Goal: Transaction & Acquisition: Purchase product/service

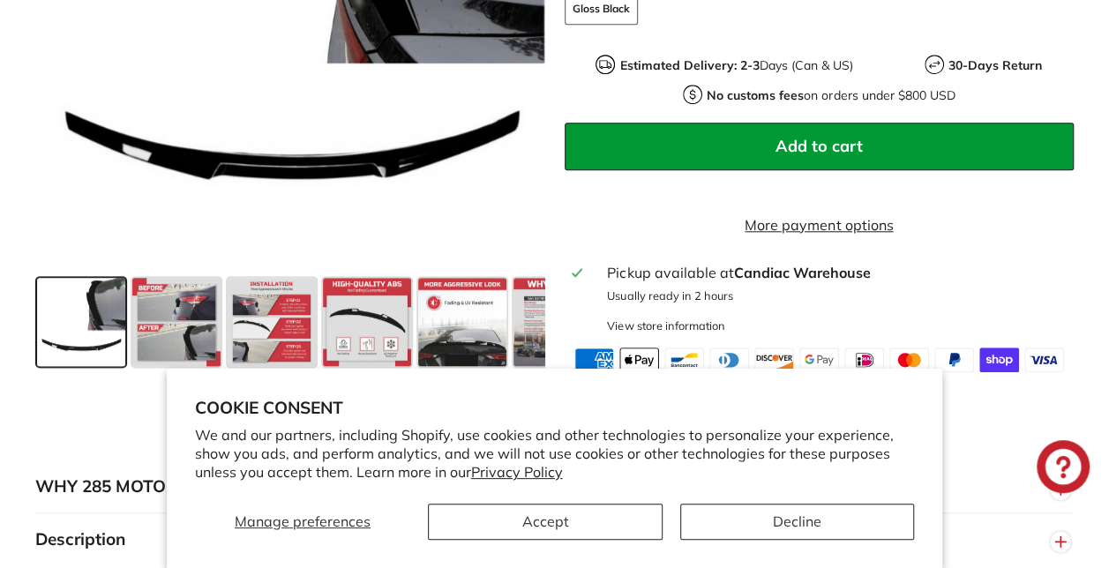
scroll to position [794, 0]
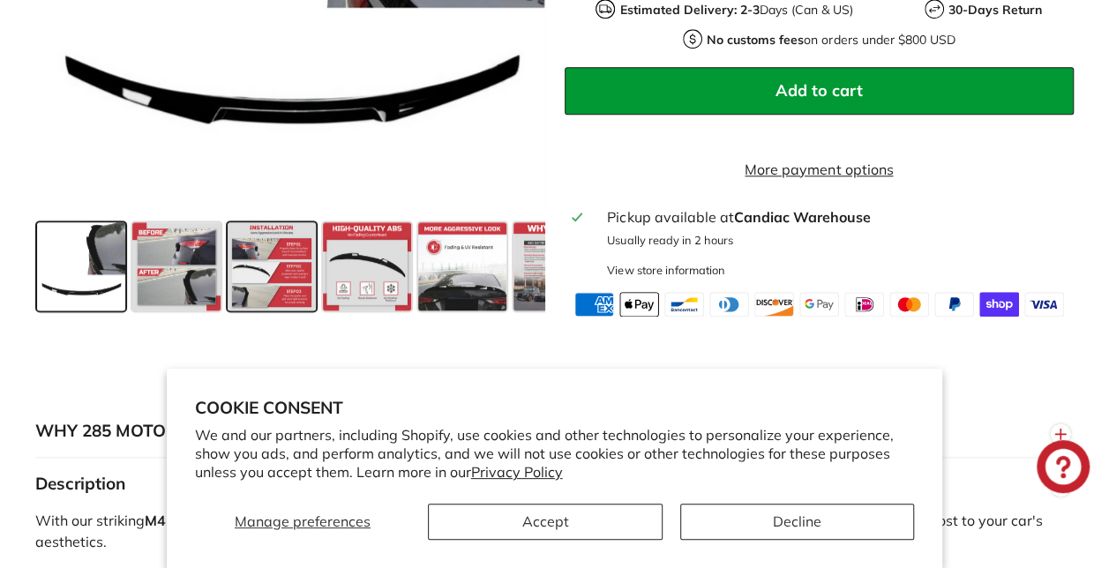
click at [297, 267] on span at bounding box center [272, 265] width 88 height 88
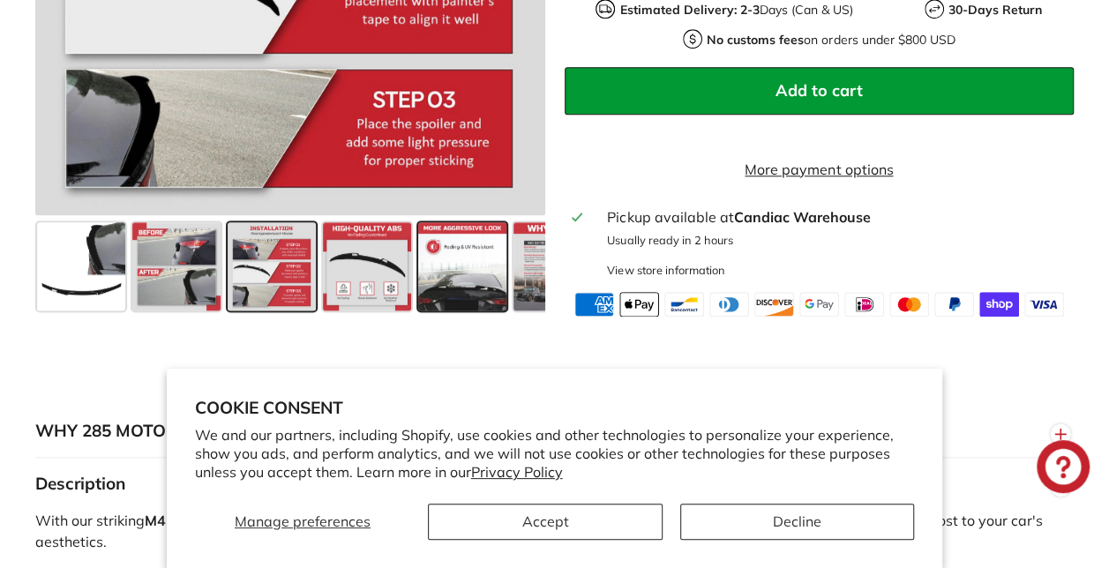
click at [437, 280] on span at bounding box center [462, 265] width 88 height 88
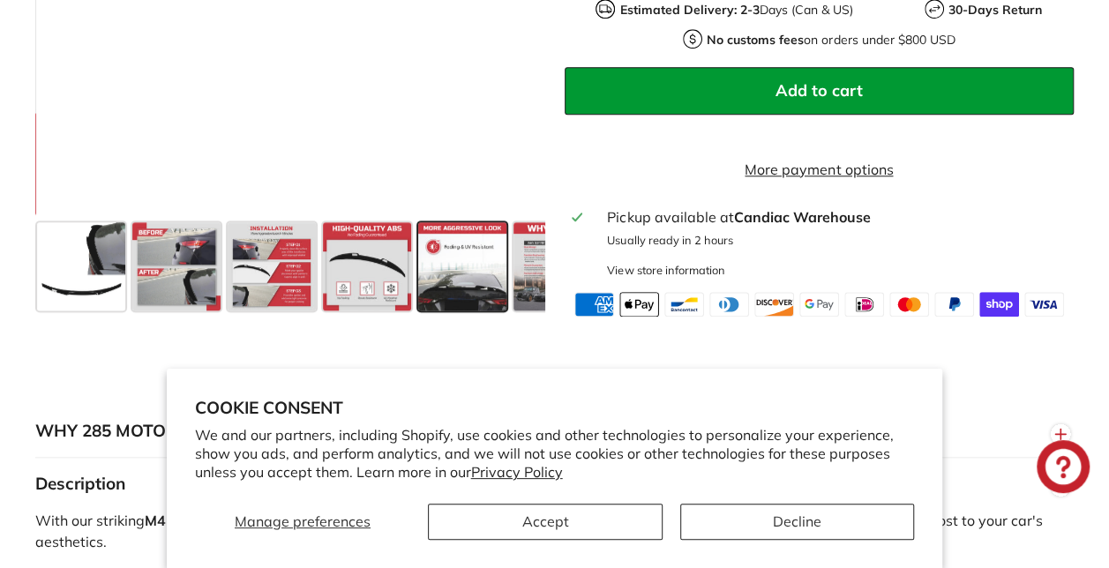
scroll to position [706, 0]
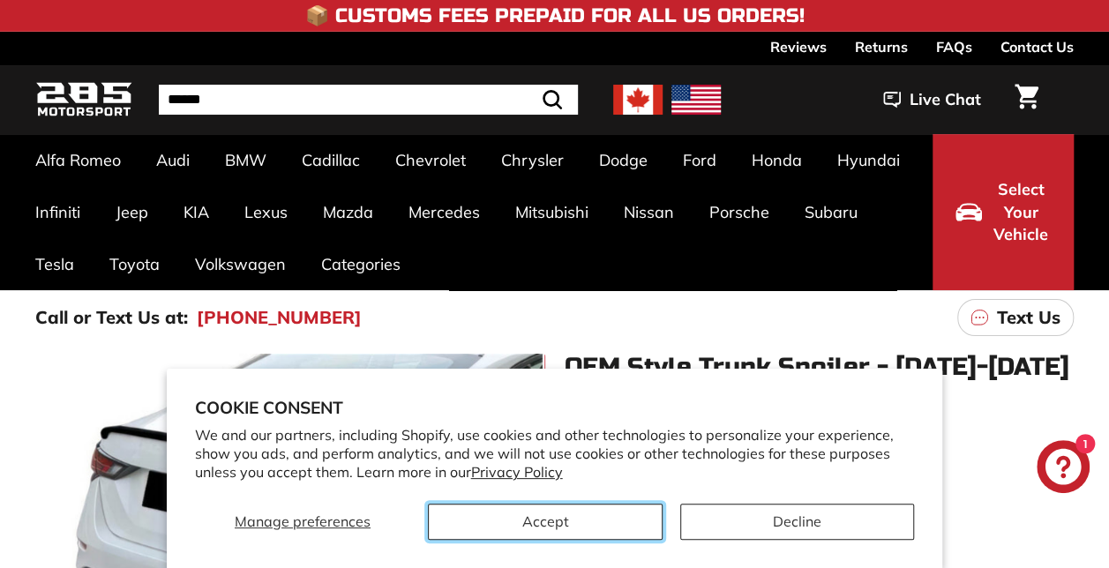
click at [564, 515] on button "Accept" at bounding box center [545, 522] width 235 height 36
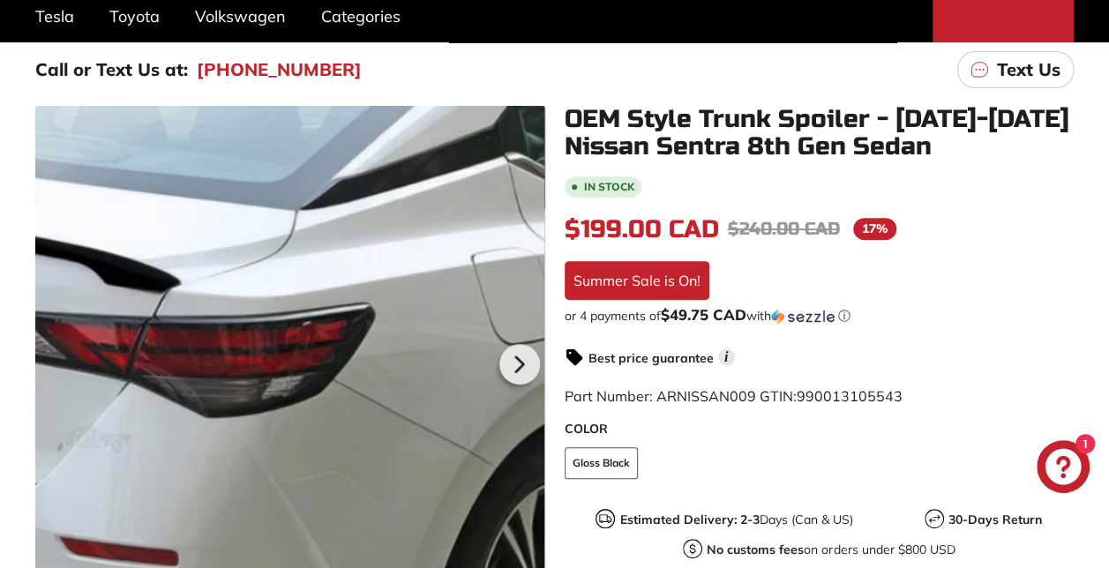
scroll to position [265, 0]
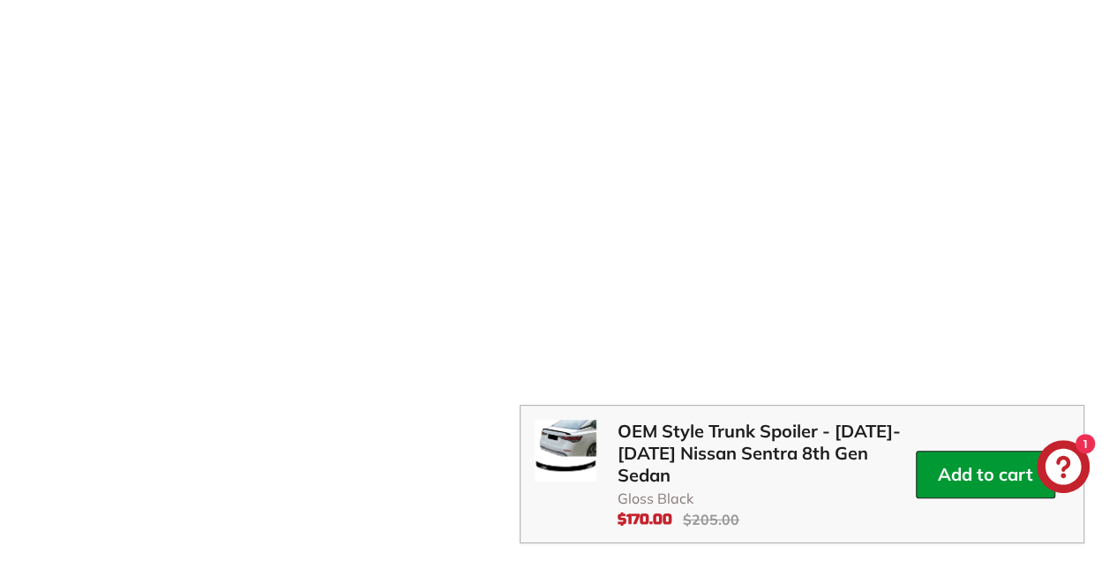
scroll to position [3351, 0]
